Goal: Check status

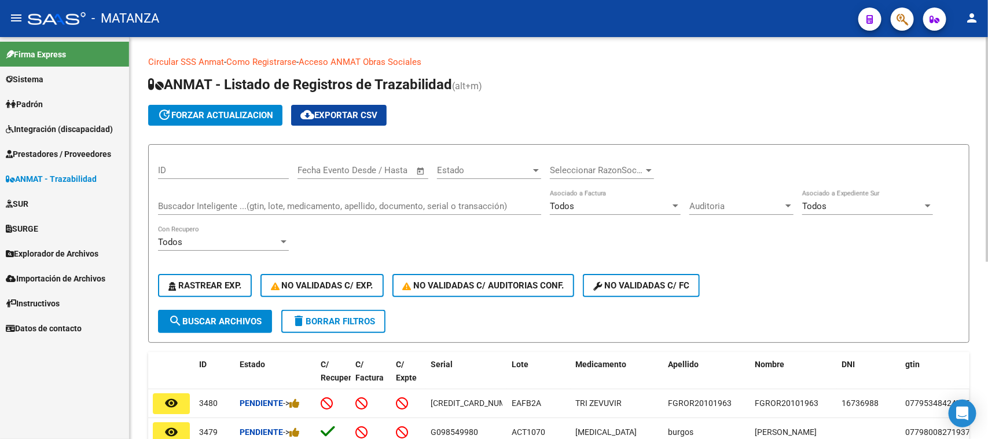
click at [218, 206] on input "Buscador Inteligente ...(gtin, lote, medicamento, apellido, documento, serial o…" at bounding box center [349, 206] width 383 height 10
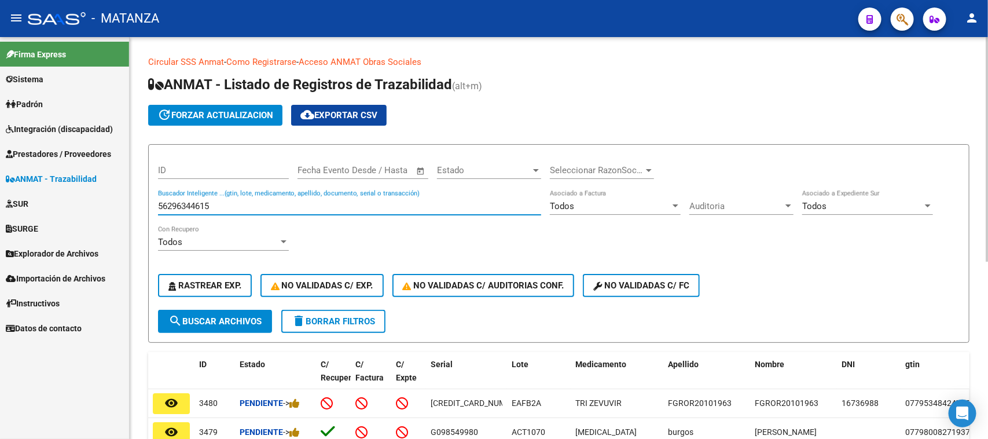
click at [212, 317] on span "search Buscar Archivos" at bounding box center [214, 321] width 93 height 10
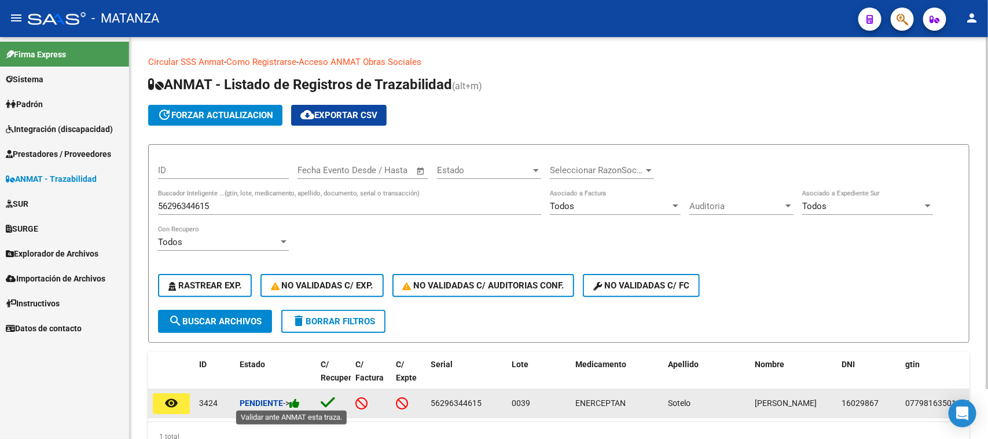
click at [297, 400] on icon at bounding box center [294, 403] width 10 height 11
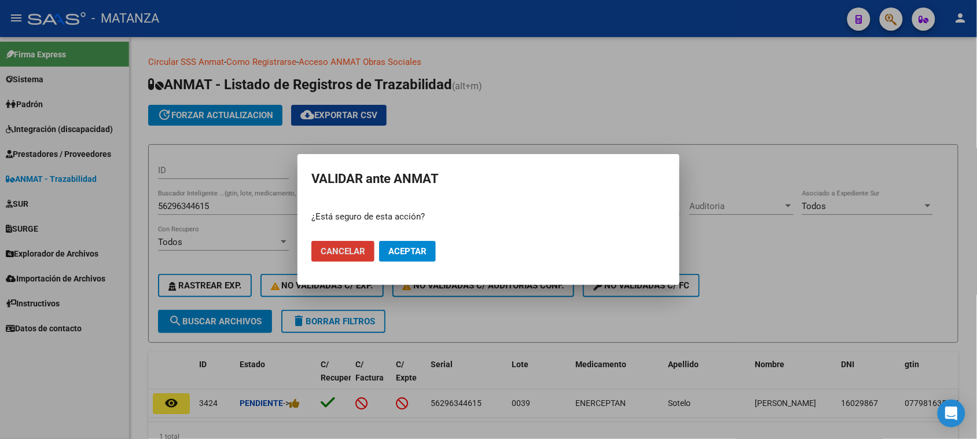
click at [417, 249] on span "Aceptar" at bounding box center [407, 251] width 38 height 10
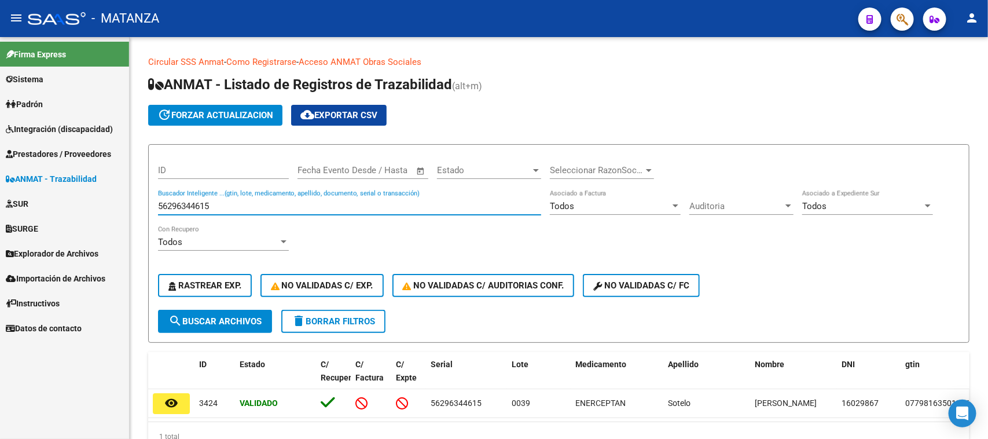
drag, startPoint x: 159, startPoint y: 215, endPoint x: 128, endPoint y: 217, distance: 30.7
click at [129, 217] on mat-sidenav-container "Firma Express Sistema Usuarios Todos los Usuarios Todos los Roles Padrón Afilia…" at bounding box center [494, 238] width 988 height 402
click at [212, 316] on span "search Buscar Archivos" at bounding box center [214, 321] width 93 height 10
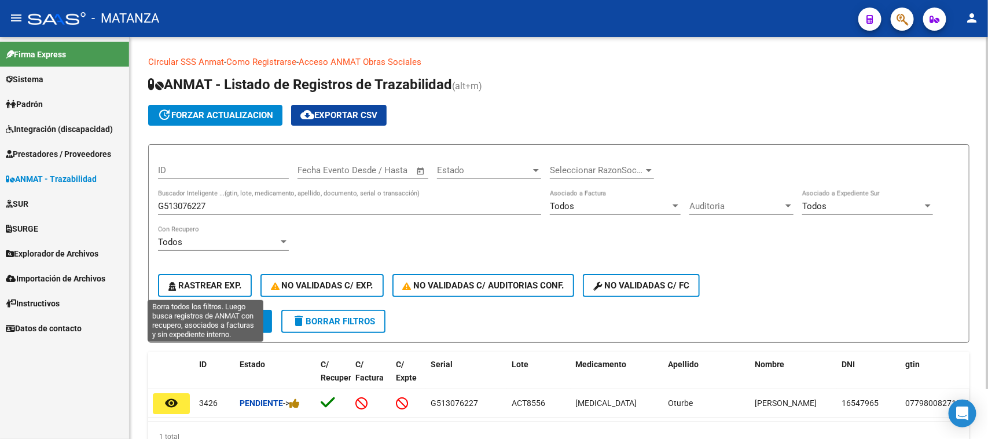
scroll to position [58, 0]
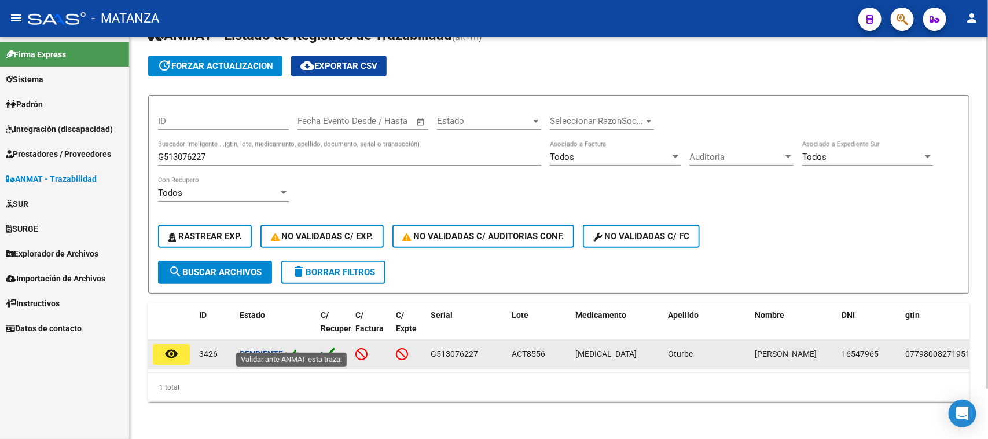
click at [295, 348] on icon at bounding box center [294, 353] width 10 height 11
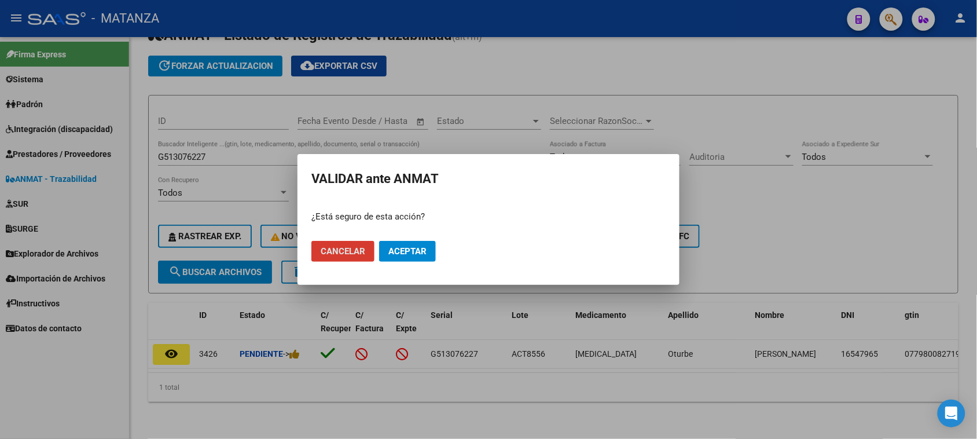
click at [418, 250] on span "Aceptar" at bounding box center [407, 251] width 38 height 10
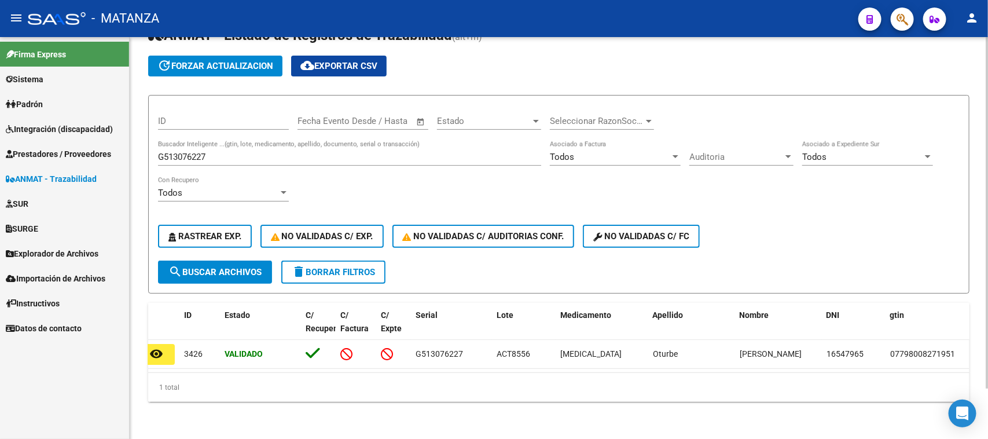
scroll to position [0, 0]
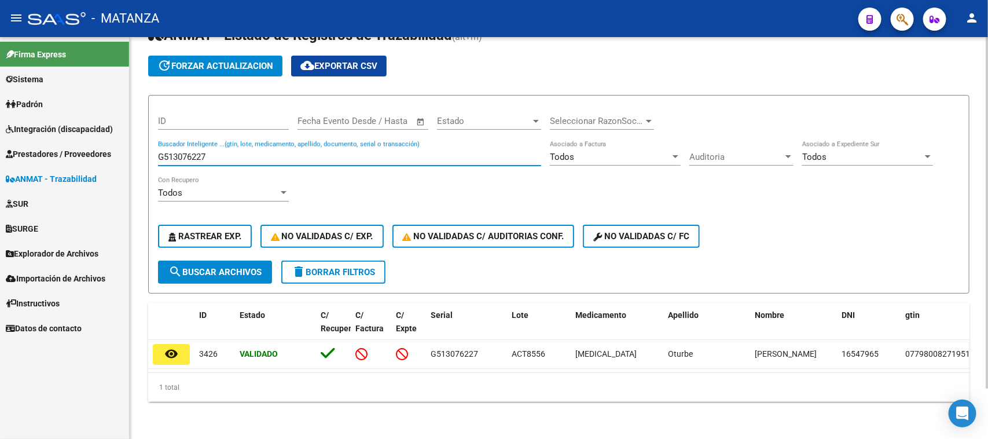
drag, startPoint x: 223, startPoint y: 145, endPoint x: 130, endPoint y: 148, distance: 93.2
click at [131, 148] on div "Circular SSS Anmat - Como Registrarse - Acceso ANMAT Obras Sociales Documentaci…" at bounding box center [559, 213] width 858 height 451
type input "2534023166"
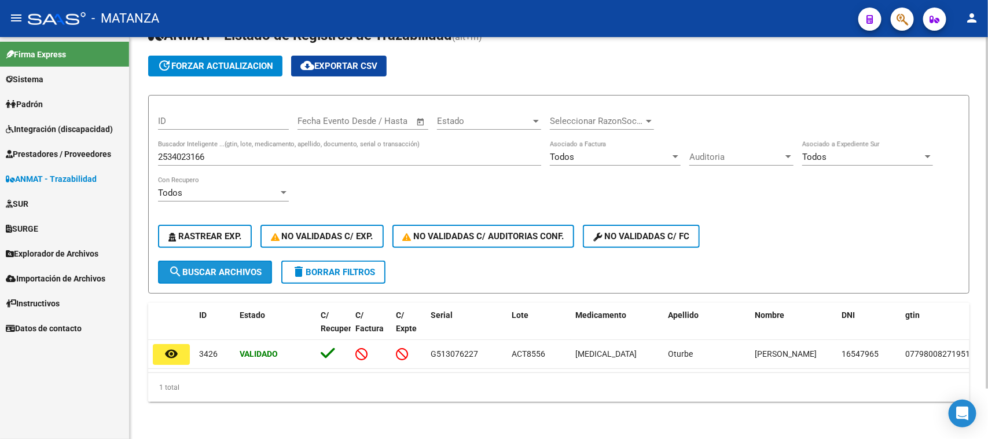
click at [198, 267] on span "search Buscar Archivos" at bounding box center [214, 272] width 93 height 10
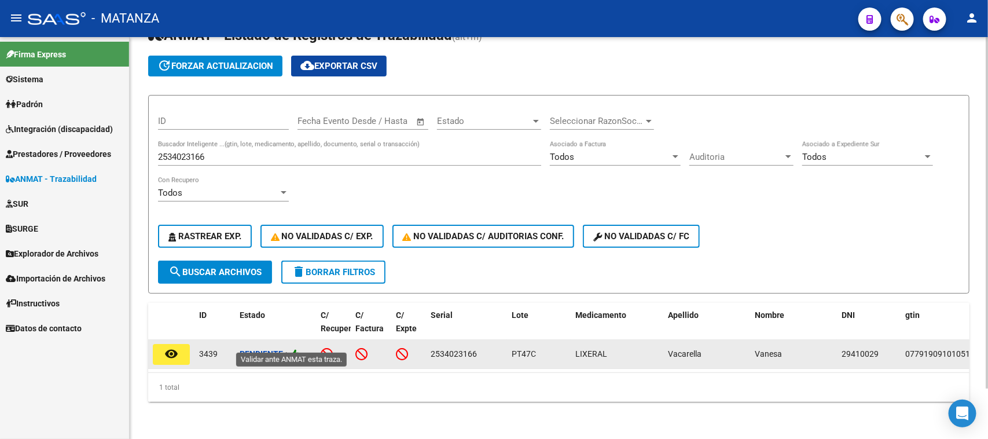
click at [298, 348] on icon at bounding box center [294, 353] width 10 height 11
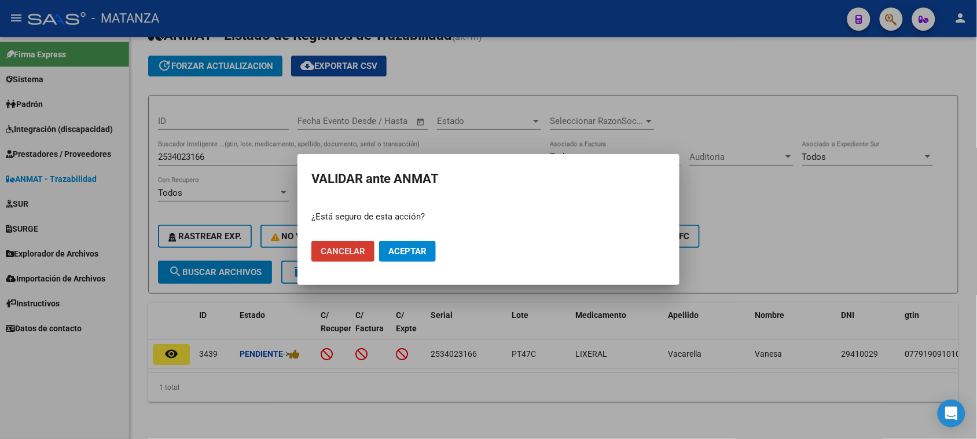
click at [405, 252] on span "Aceptar" at bounding box center [407, 251] width 38 height 10
